Goal: Task Accomplishment & Management: Use online tool/utility

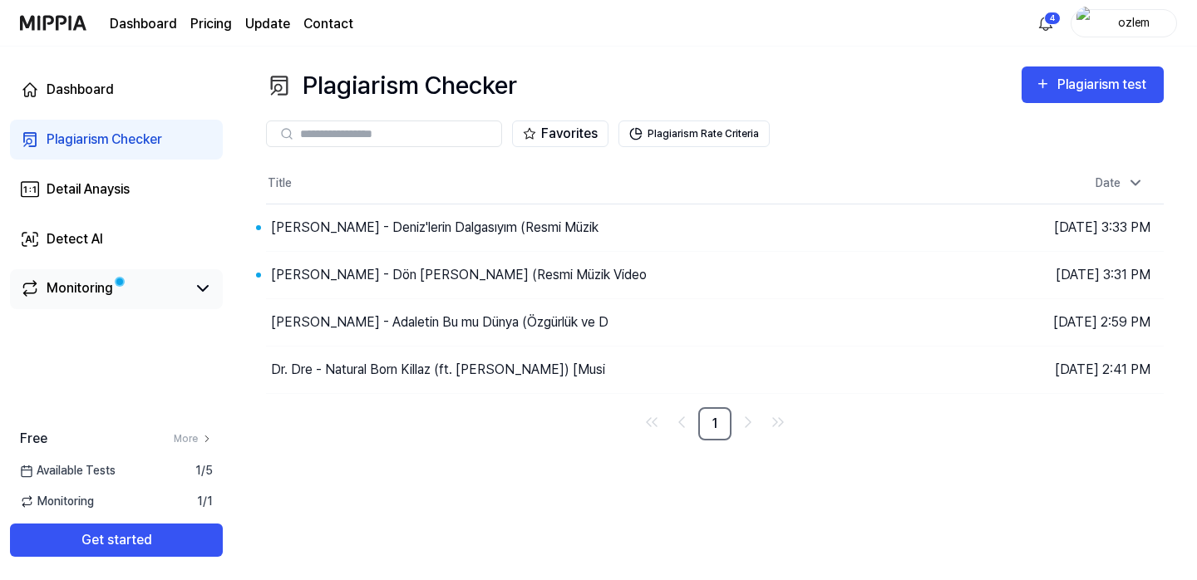
scroll to position [449, 0]
click at [133, 285] on link "Monitoring" at bounding box center [103, 288] width 166 height 20
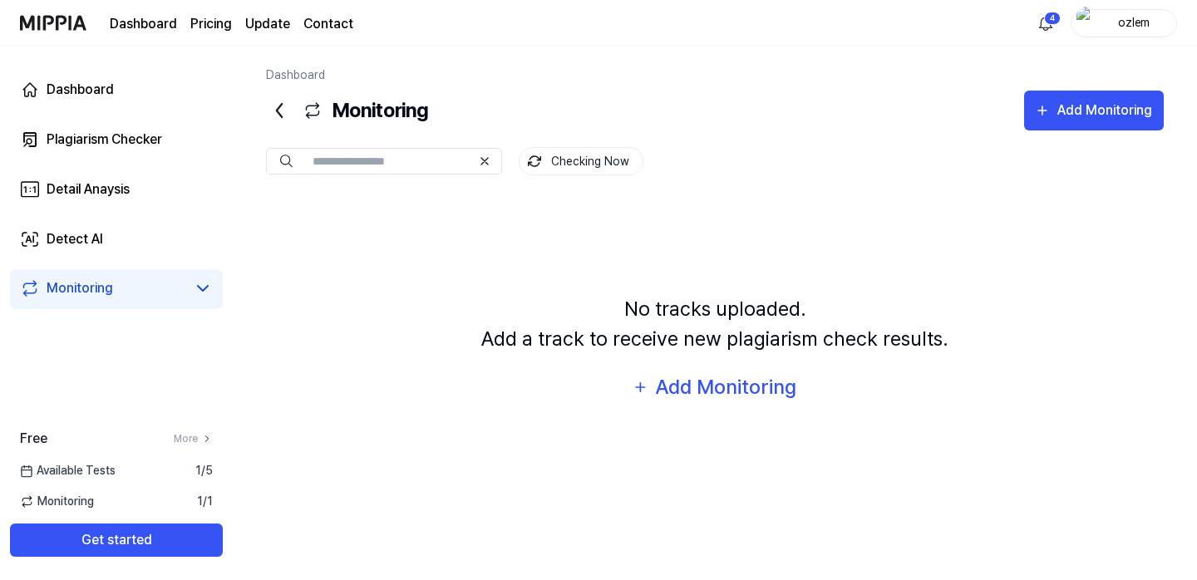
click at [168, 298] on link "Monitoring" at bounding box center [103, 288] width 166 height 20
click at [117, 151] on link "Plagiarism Checker" at bounding box center [116, 140] width 213 height 40
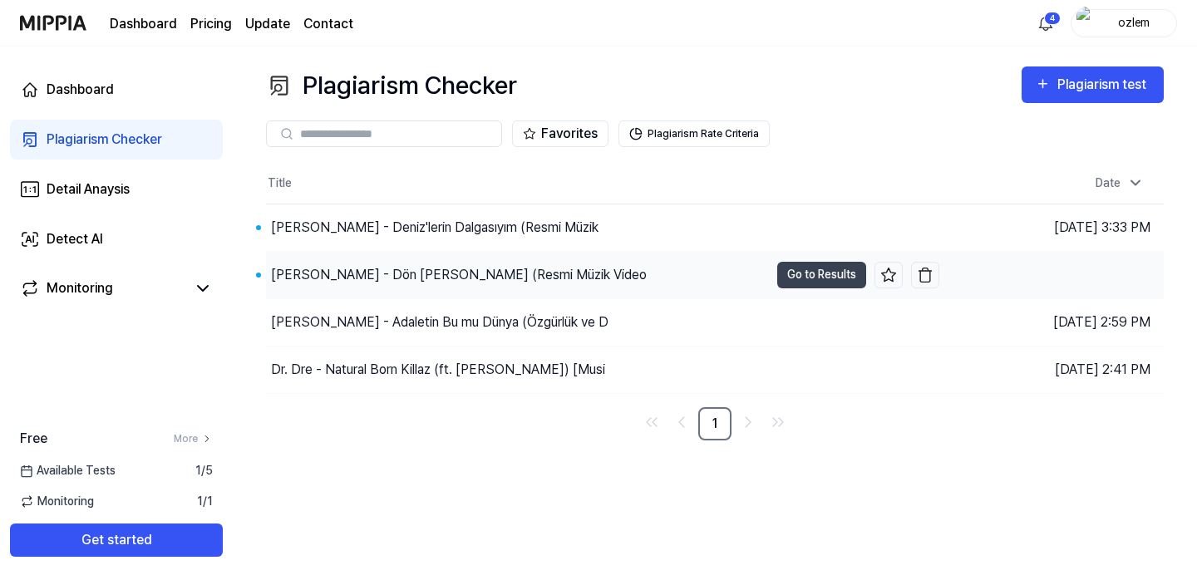
click at [412, 269] on div "[PERSON_NAME] - Dön [PERSON_NAME] (Resmi Müzik Video" at bounding box center [459, 275] width 376 height 20
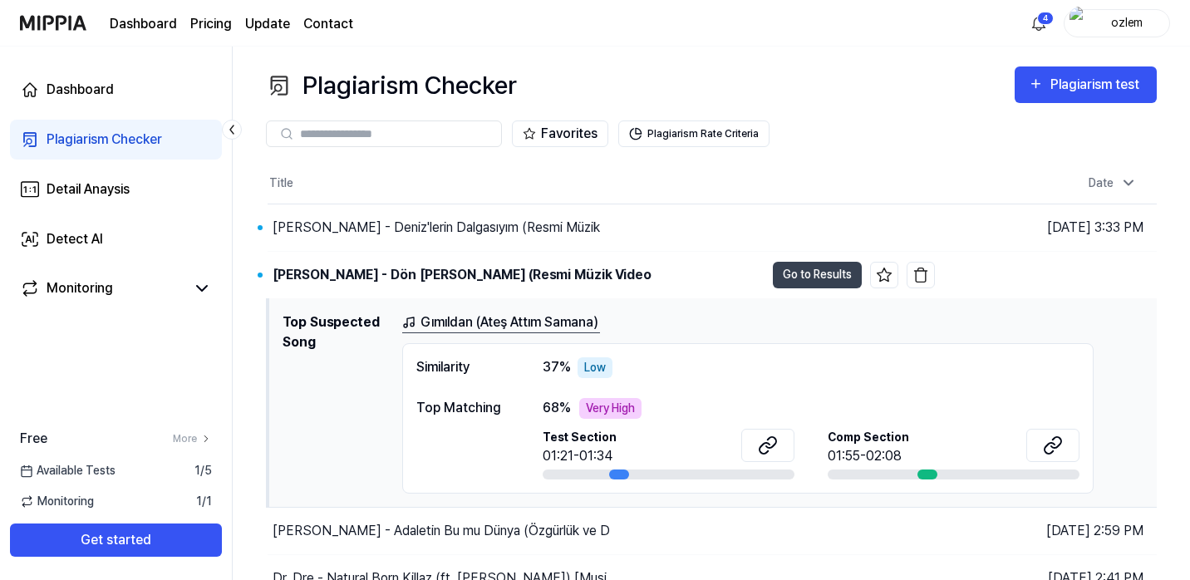
scroll to position [68, 0]
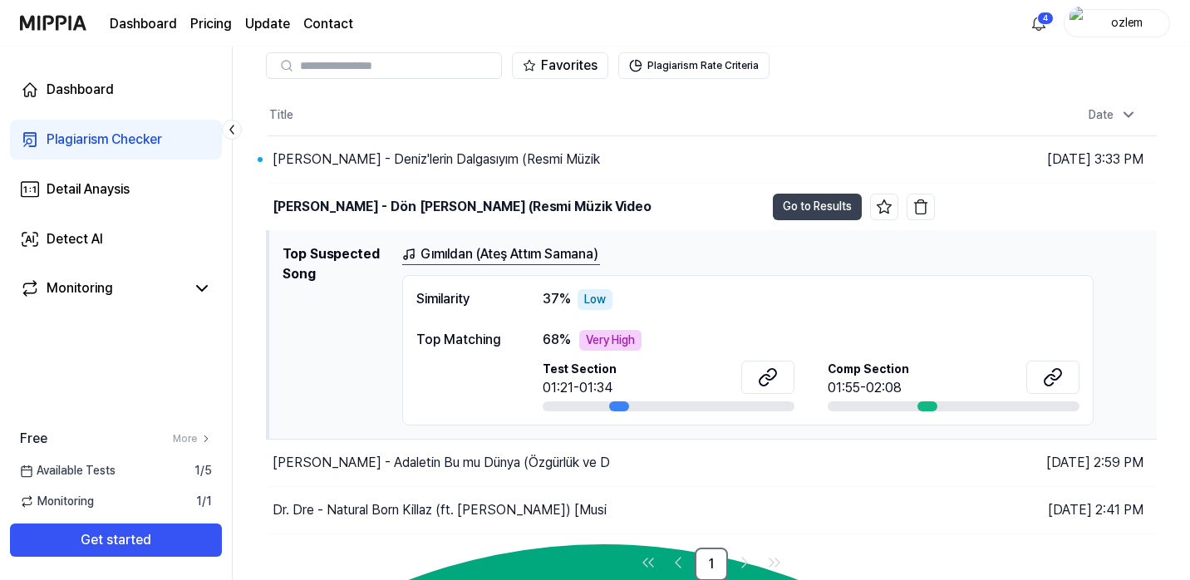
click at [676, 323] on div "Similarity 37 % Low Top Matching 68 % Very High Test Section 01:21-01:34 Comp S…" at bounding box center [748, 350] width 692 height 150
click at [834, 264] on div "Gımıldan (Ateş Attım Samana)" at bounding box center [773, 254] width 742 height 21
click at [800, 203] on button "Go to Results" at bounding box center [817, 207] width 89 height 27
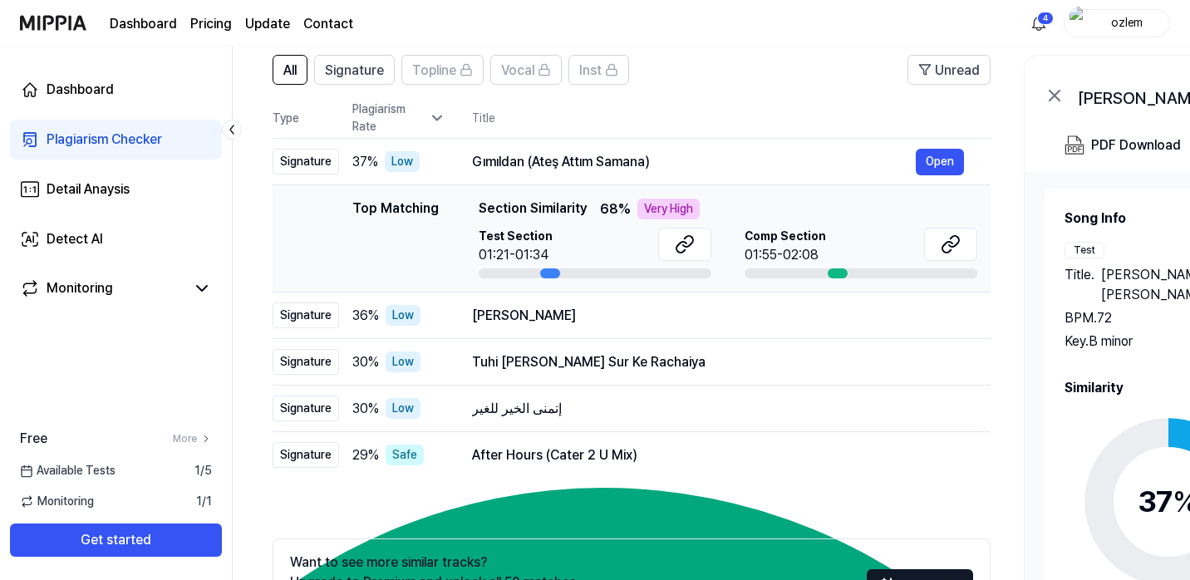
scroll to position [126, 0]
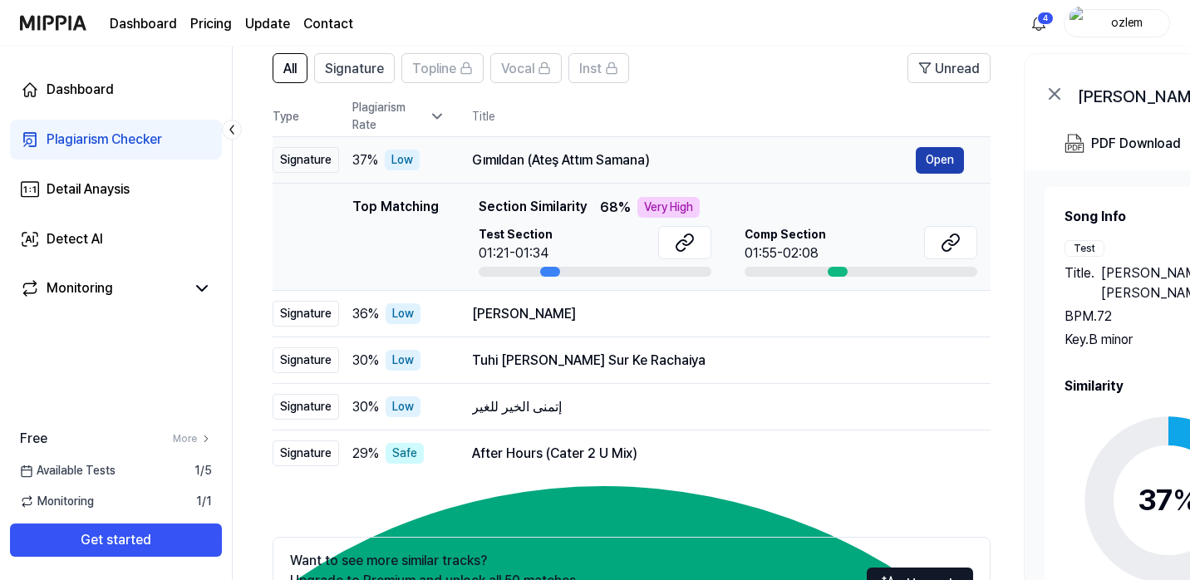
click at [949, 156] on button "Open" at bounding box center [940, 160] width 48 height 27
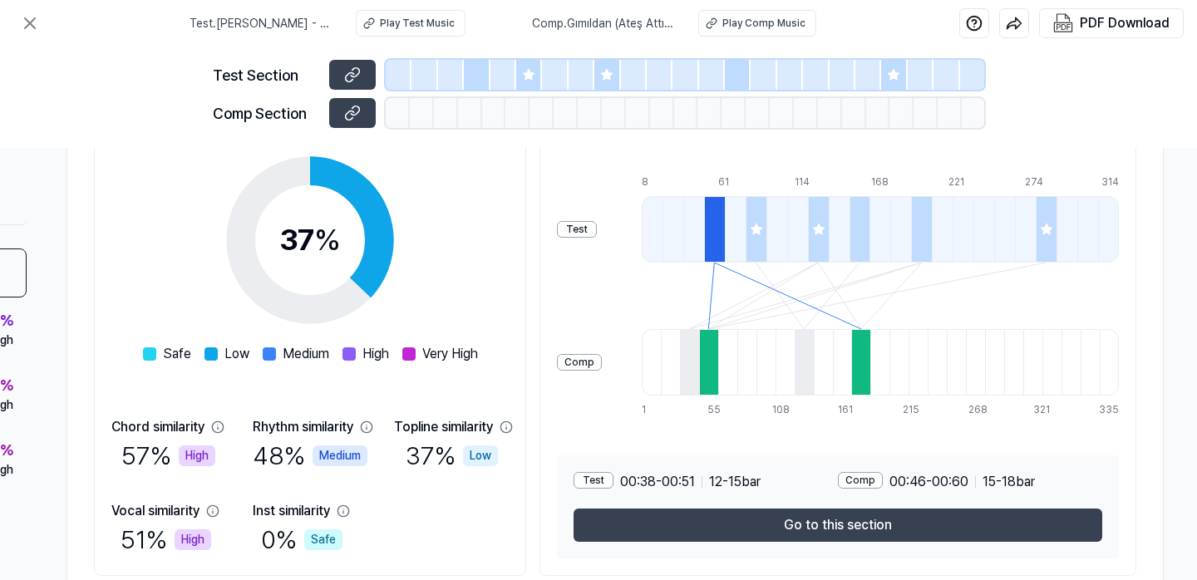
scroll to position [249, 253]
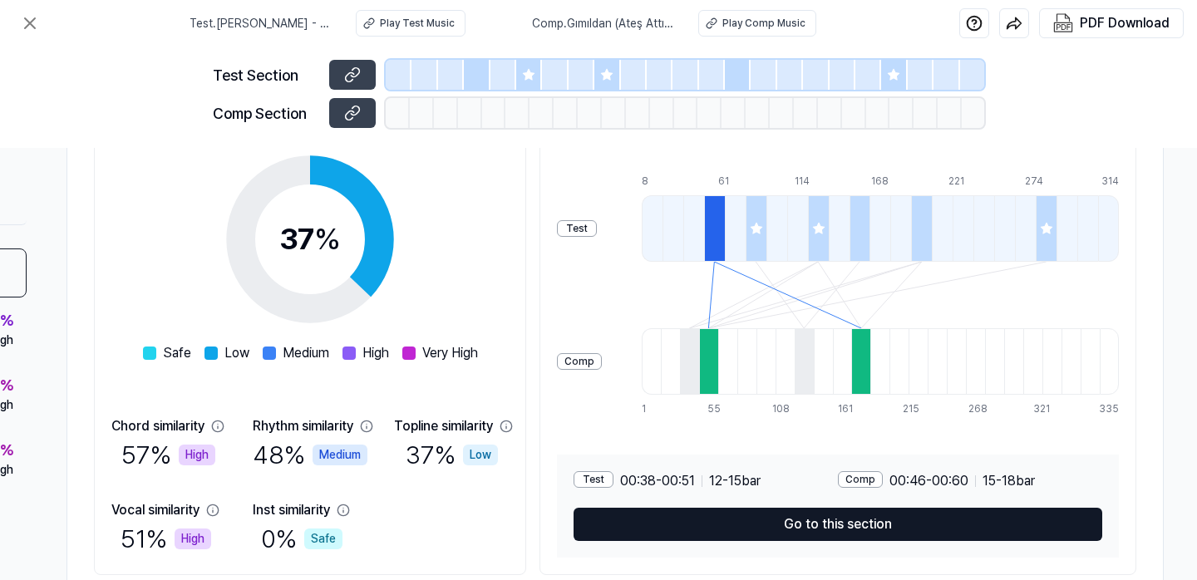
click at [663, 514] on button "Go to this section" at bounding box center [838, 524] width 529 height 33
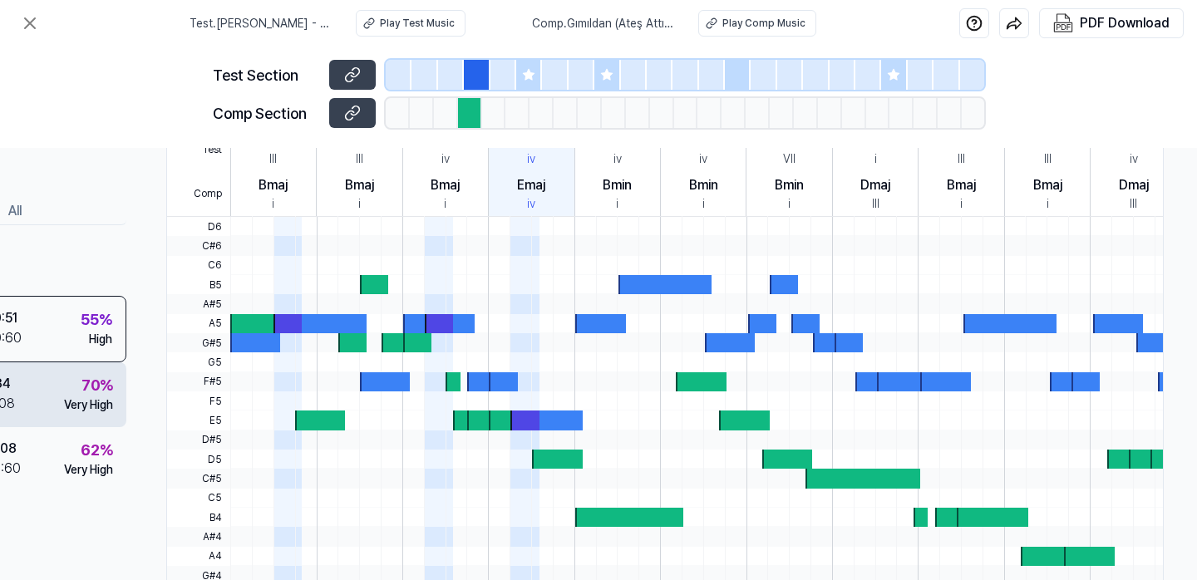
scroll to position [424, 0]
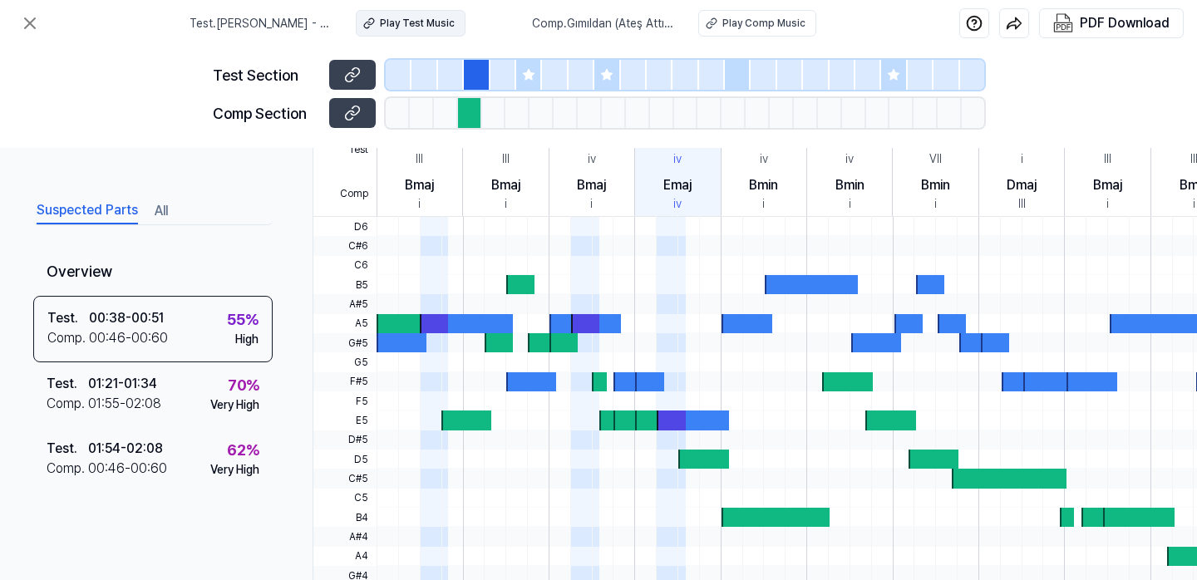
click at [425, 26] on div "Play Test Music" at bounding box center [417, 23] width 75 height 15
click at [771, 16] on div "Play Comp Music" at bounding box center [763, 23] width 83 height 15
click at [606, 25] on span "Comp . Gımıldan (Ateş Attım Samana)" at bounding box center [605, 23] width 146 height 17
